Goal: Check status: Check status

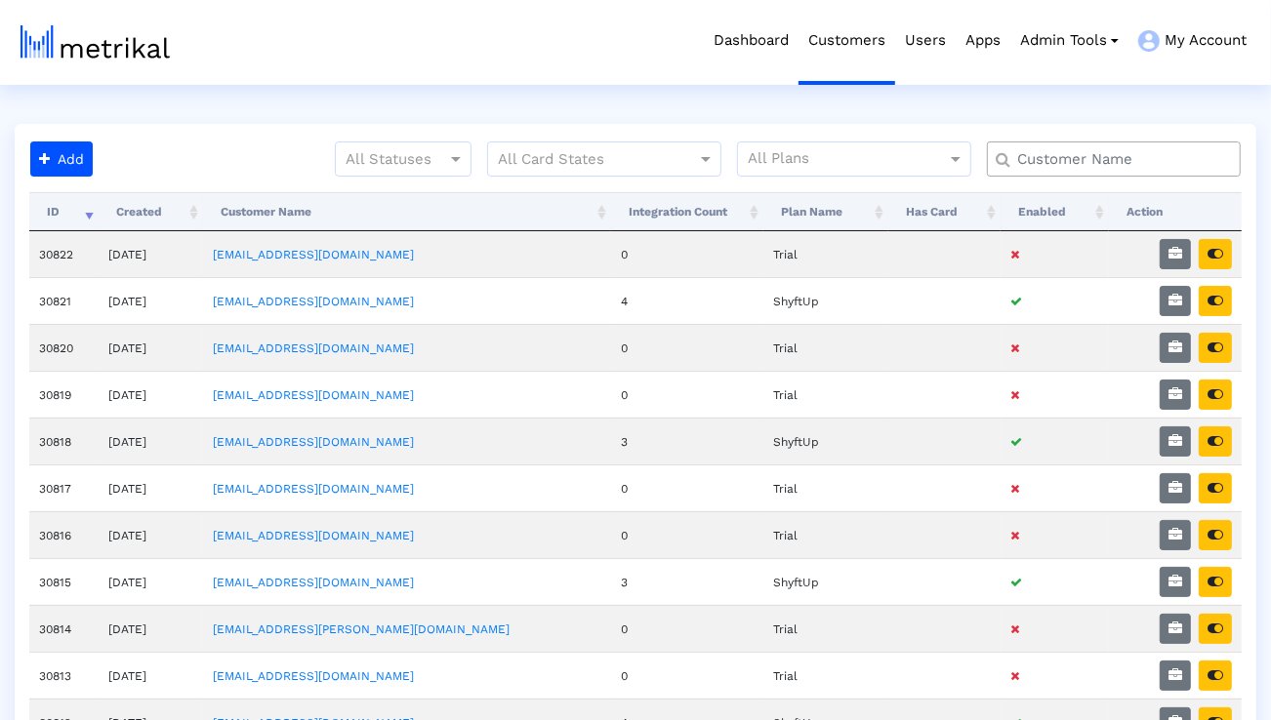
click at [1072, 172] on div at bounding box center [1114, 159] width 254 height 35
click at [1072, 163] on input "text" at bounding box center [1117, 159] width 229 height 20
type input "smartsheet"
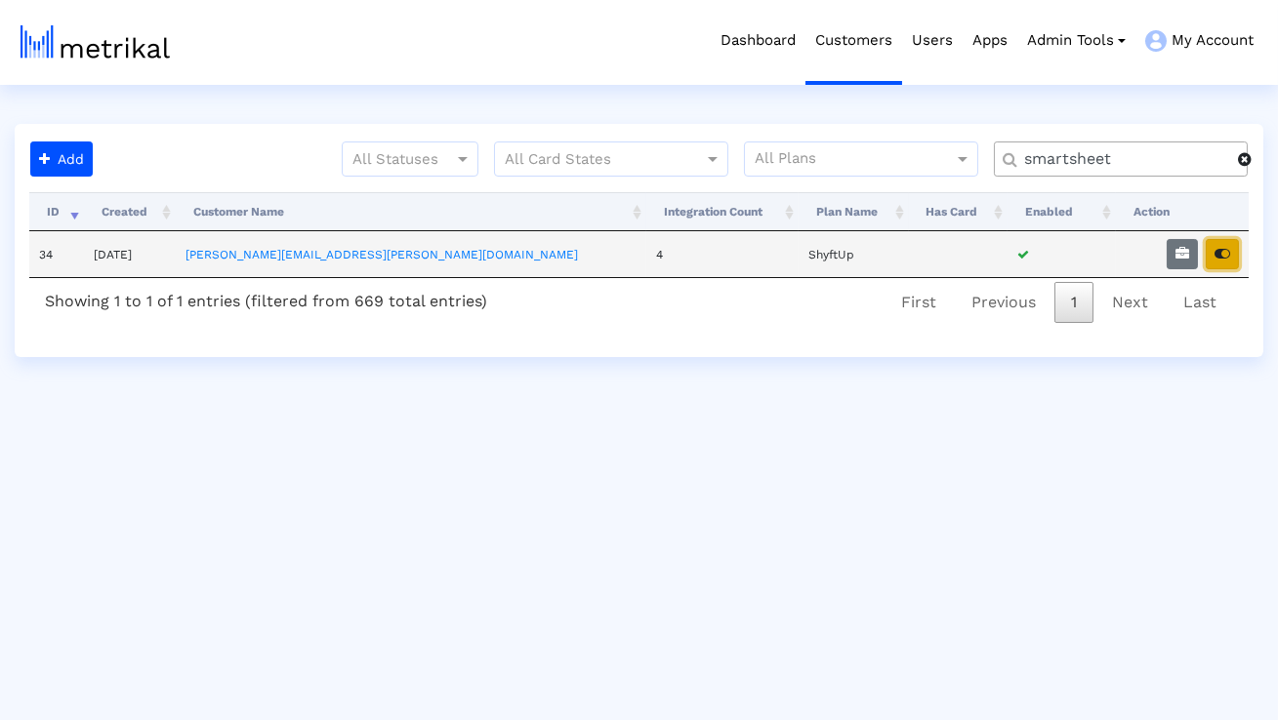
click at [1214, 244] on button "button" at bounding box center [1222, 254] width 33 height 30
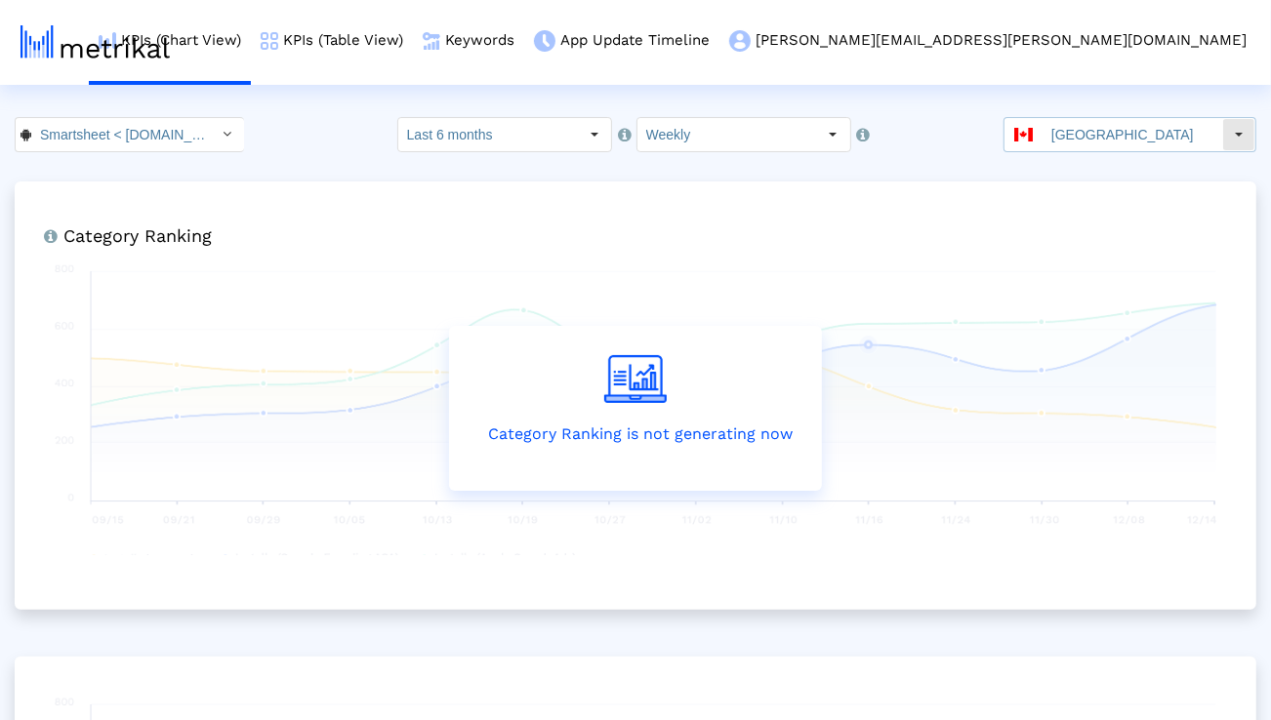
click at [1042, 145] on div "Canada" at bounding box center [1113, 134] width 218 height 33
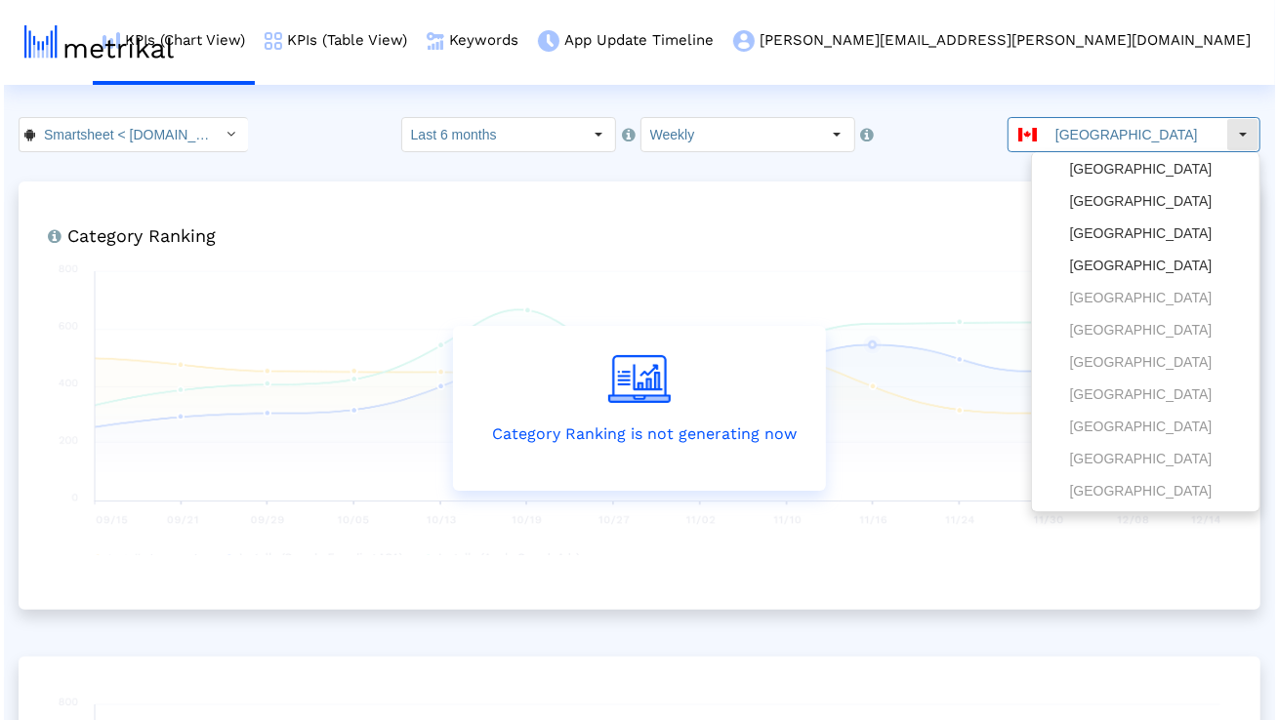
scroll to position [93, 0]
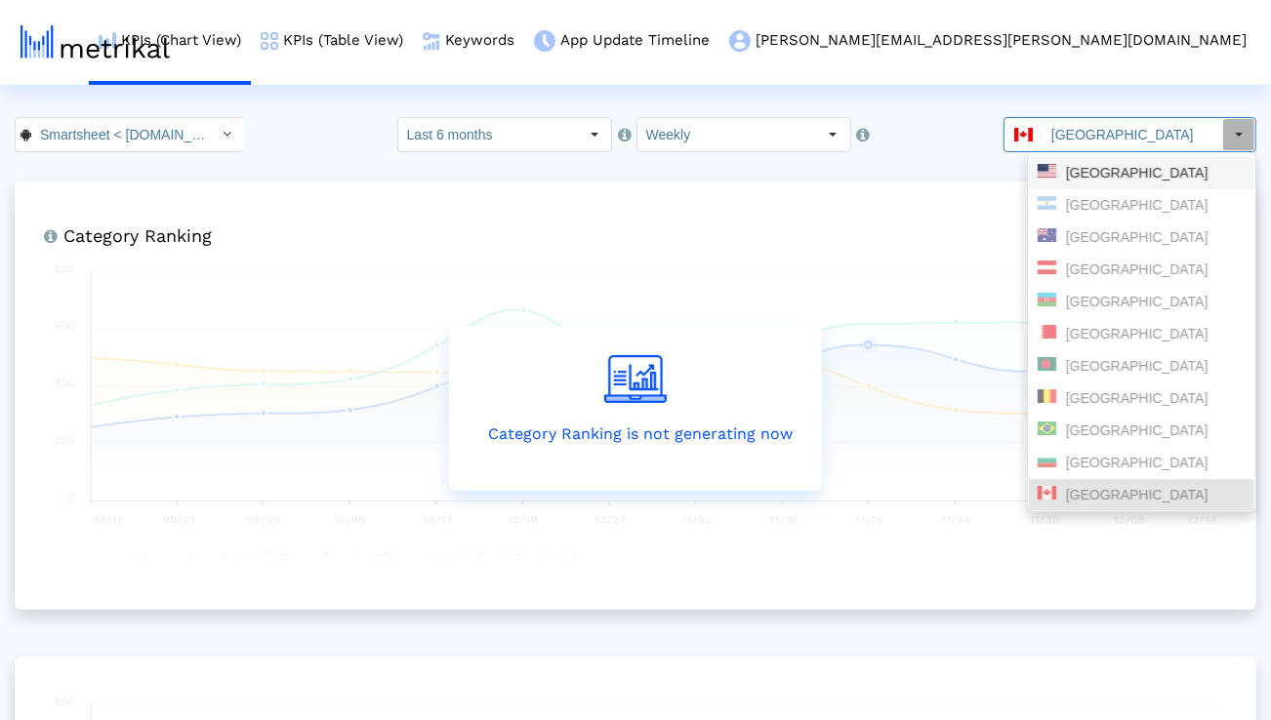
click at [1049, 179] on div "United States" at bounding box center [1142, 173] width 208 height 19
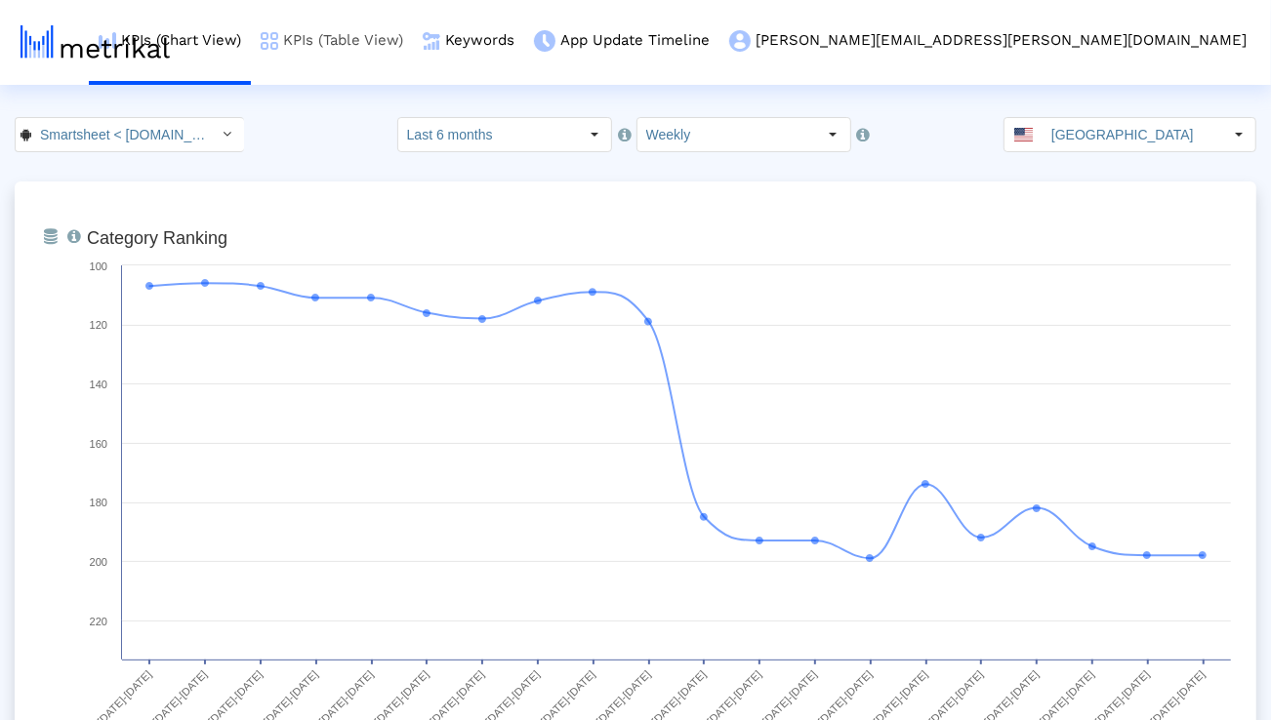
click at [413, 43] on link "KPIs (Table View)" at bounding box center [332, 40] width 162 height 81
click at [183, 146] on input "Smartsheet < com.smartsheet.android >" at bounding box center [119, 134] width 176 height 33
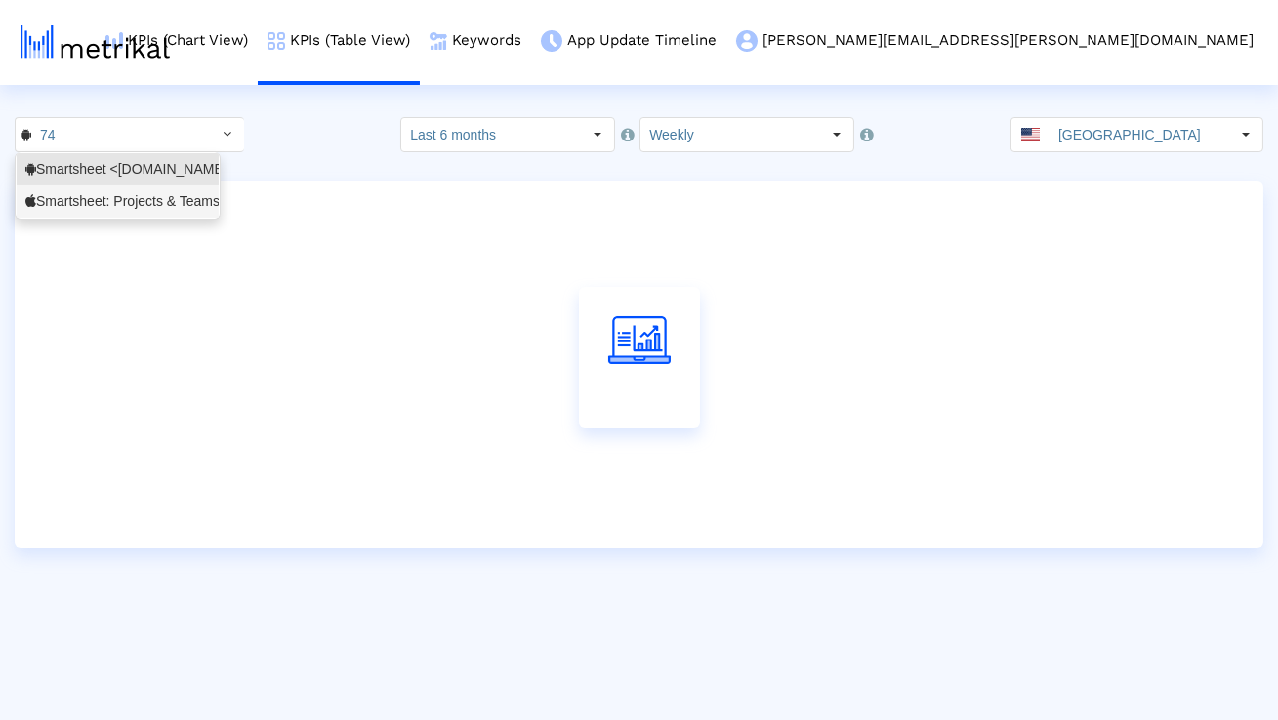
click at [142, 201] on div "Smartsheet: Projects & Teams <568421135>" at bounding box center [117, 201] width 184 height 19
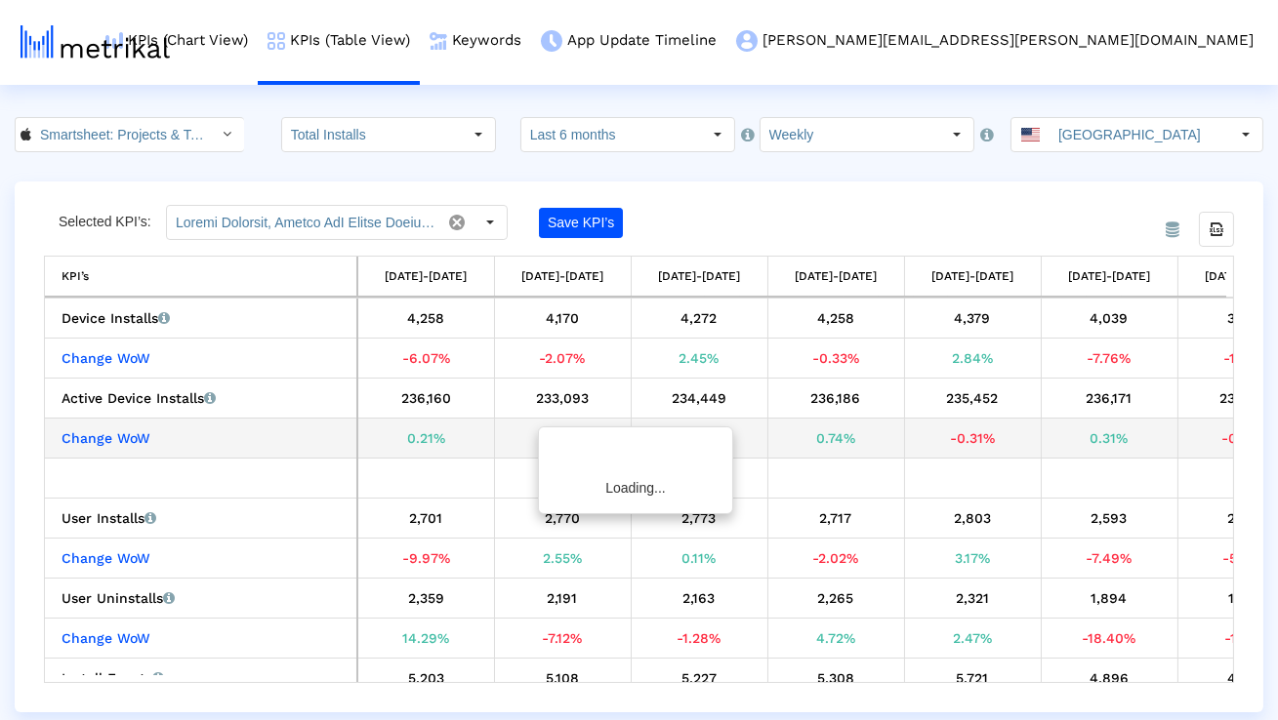
type input "Total Installs, Change WoW Total Installs, Total Installs (Excluding Installs f…"
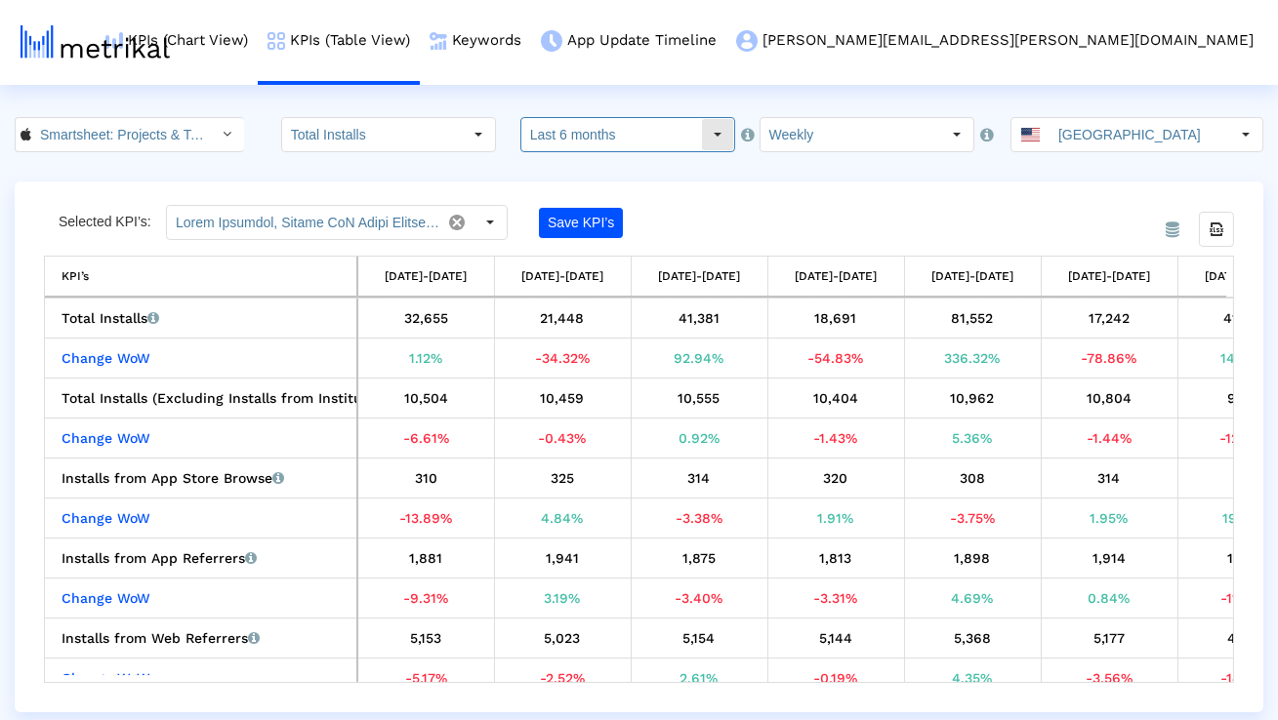
click at [702, 131] on div "Select" at bounding box center [717, 134] width 31 height 31
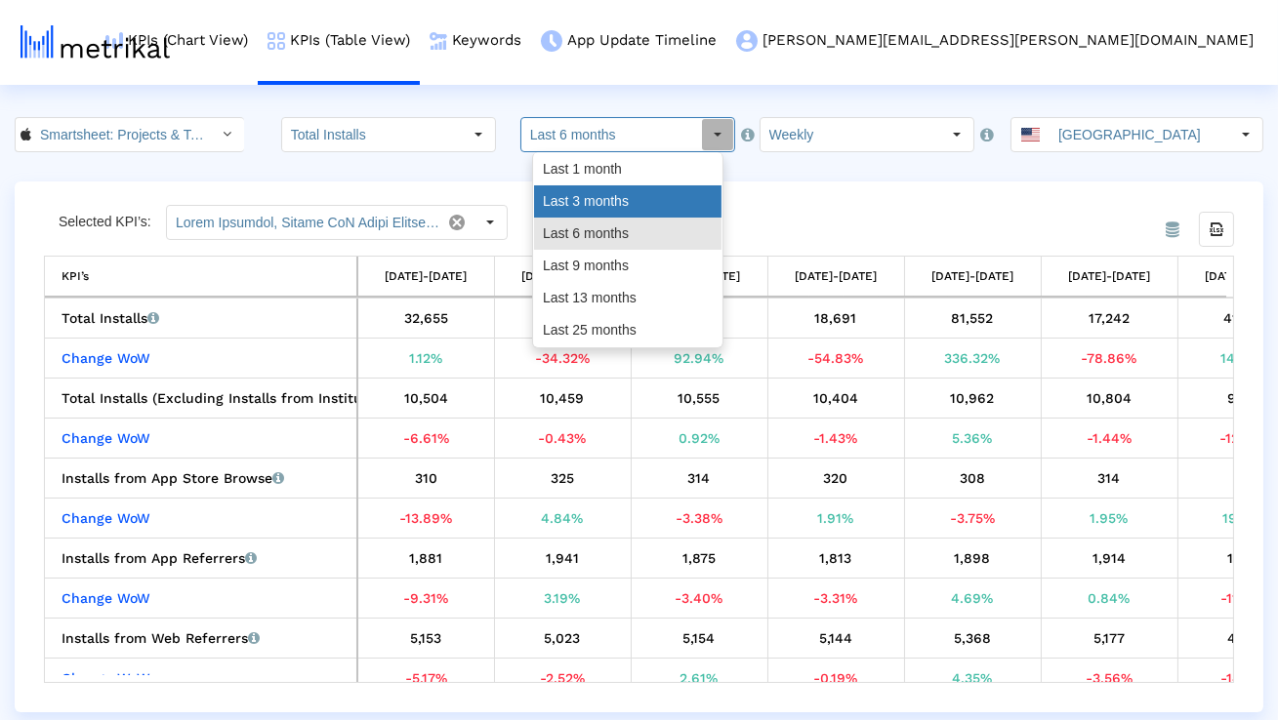
click at [679, 190] on div "Last 3 months" at bounding box center [627, 201] width 187 height 32
type input "Last 3 months"
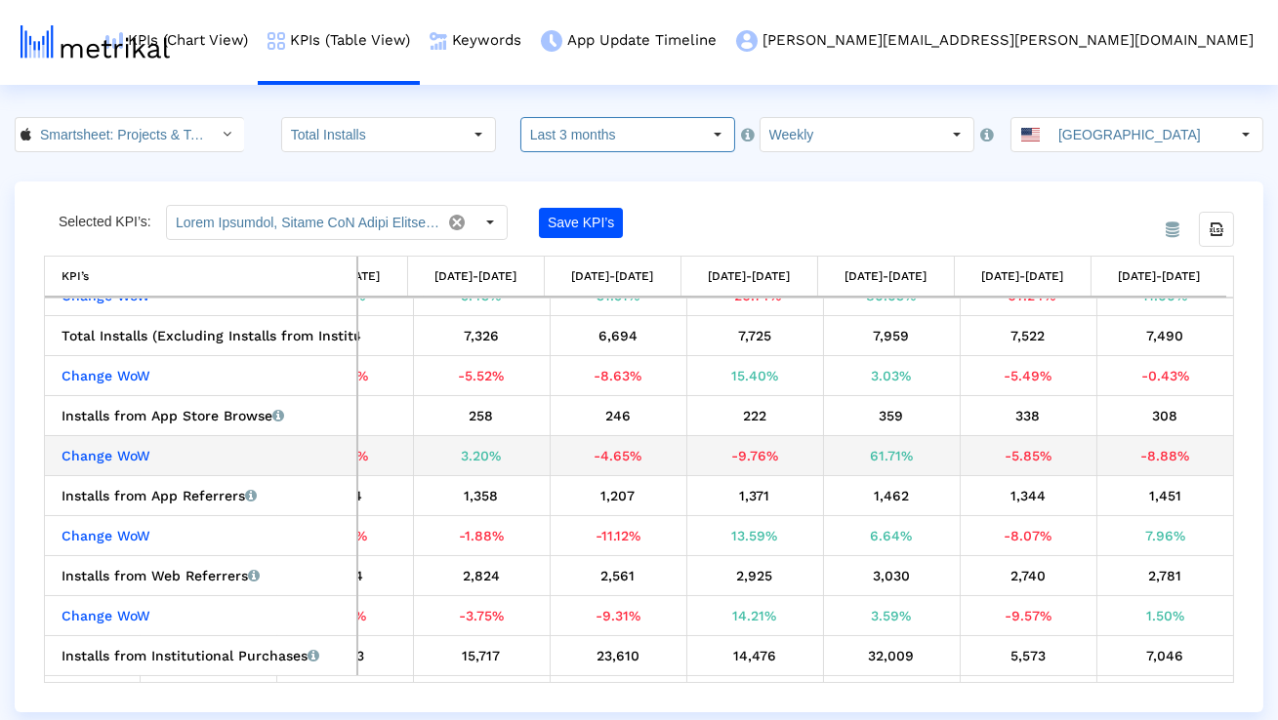
scroll to position [68, 0]
